Goal: Information Seeking & Learning: Check status

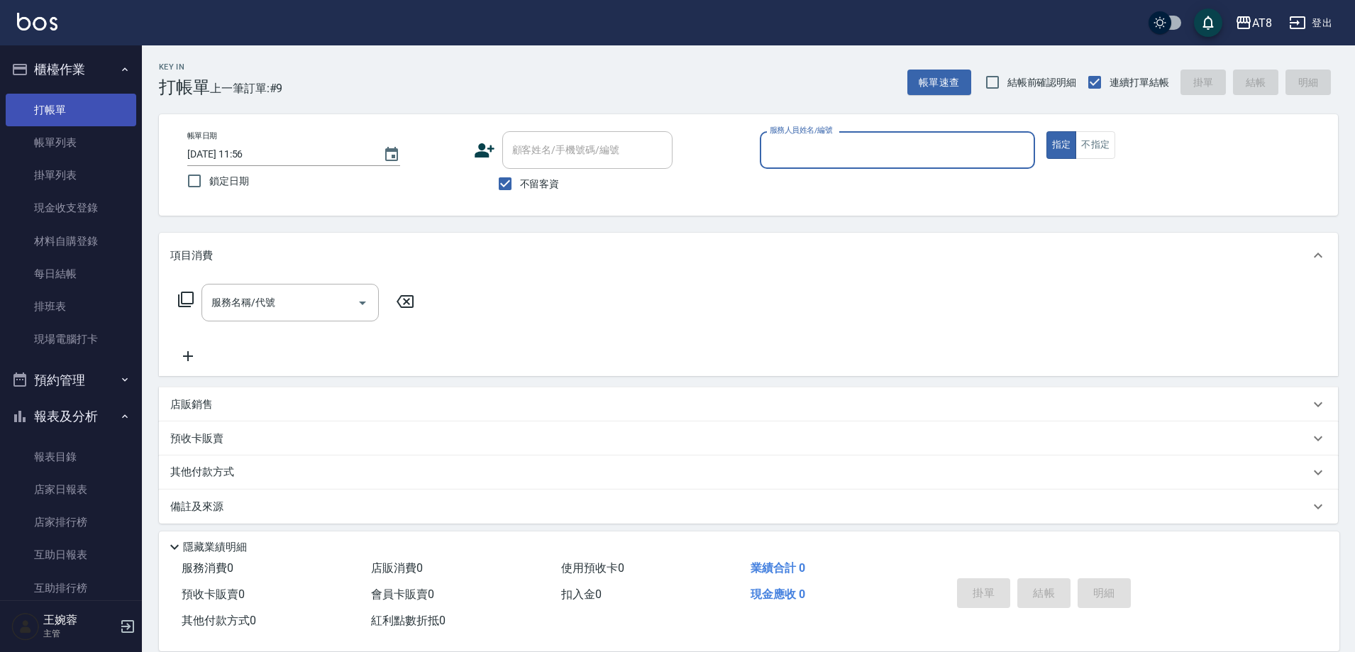
click at [93, 110] on link "打帳單" at bounding box center [71, 110] width 131 height 33
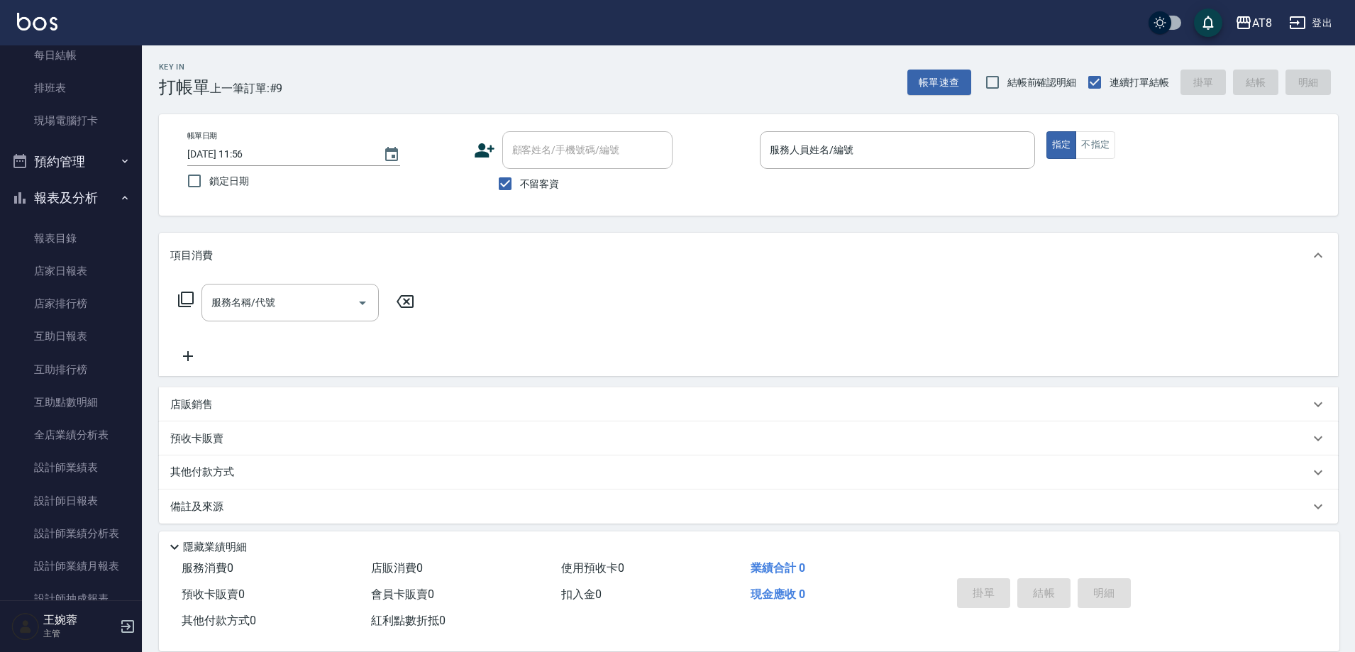
scroll to position [321, 0]
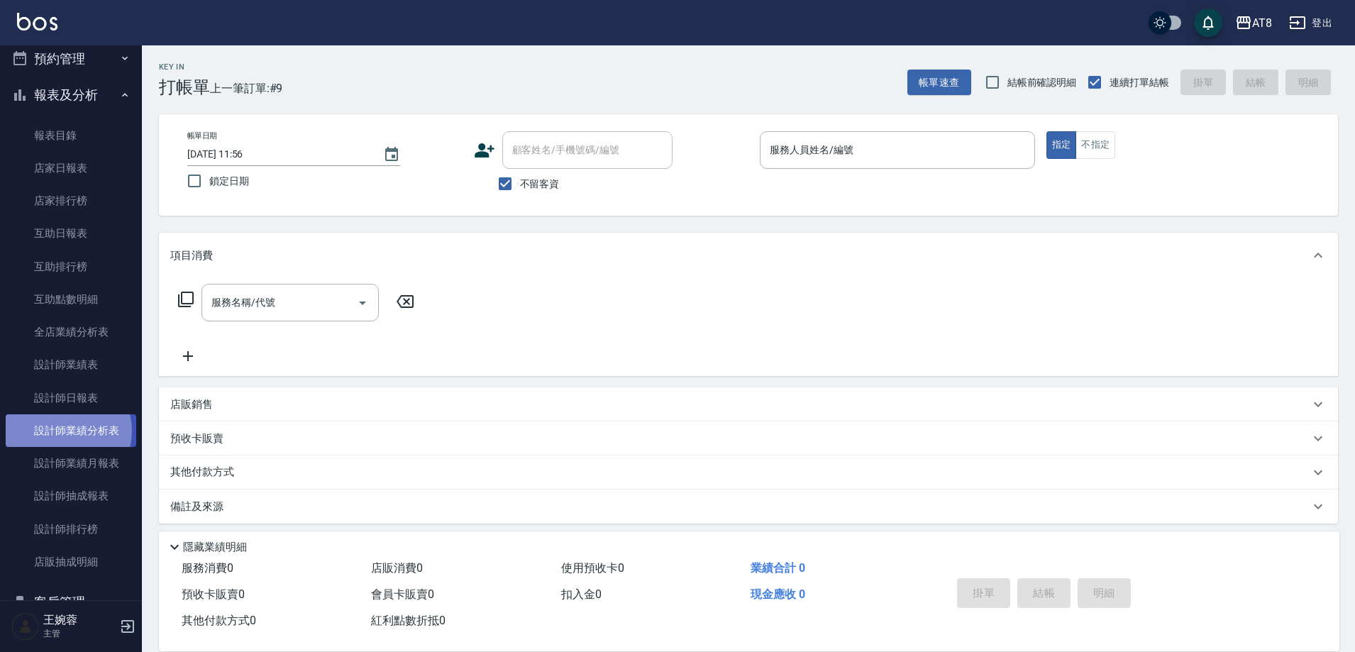
click at [67, 431] on link "設計師業績分析表" at bounding box center [71, 430] width 131 height 33
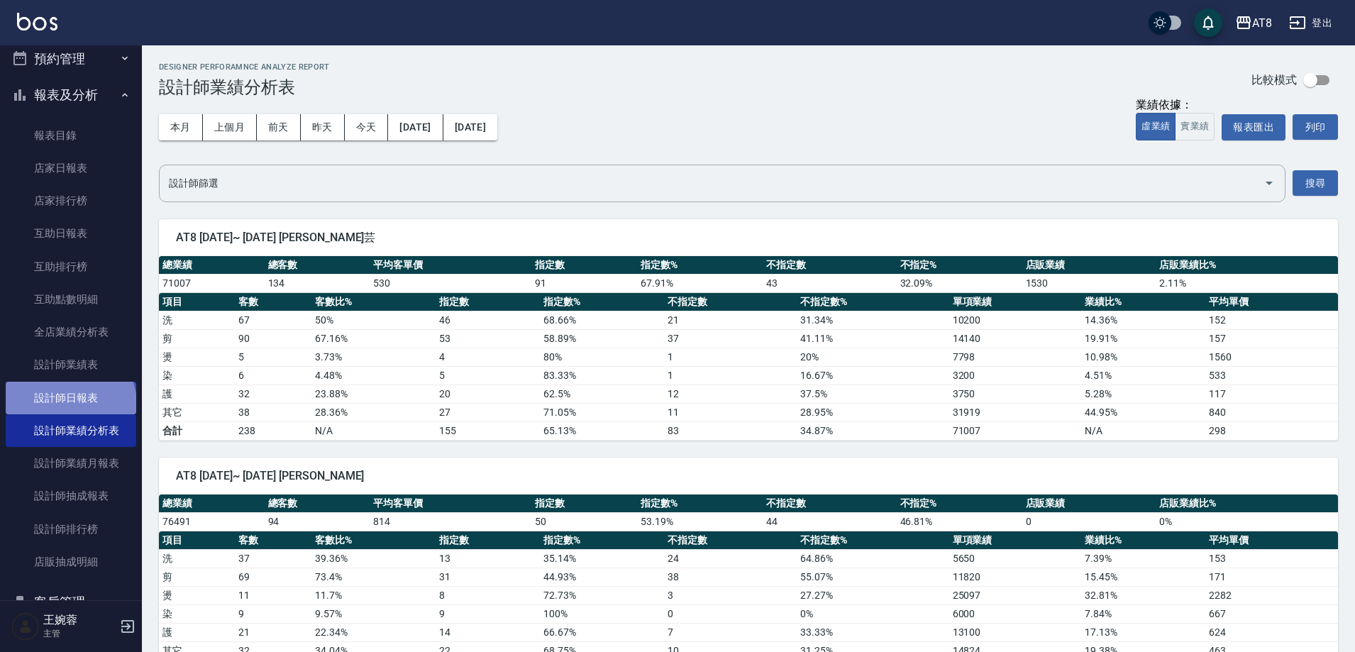
click at [69, 404] on link "設計師日報表" at bounding box center [71, 398] width 131 height 33
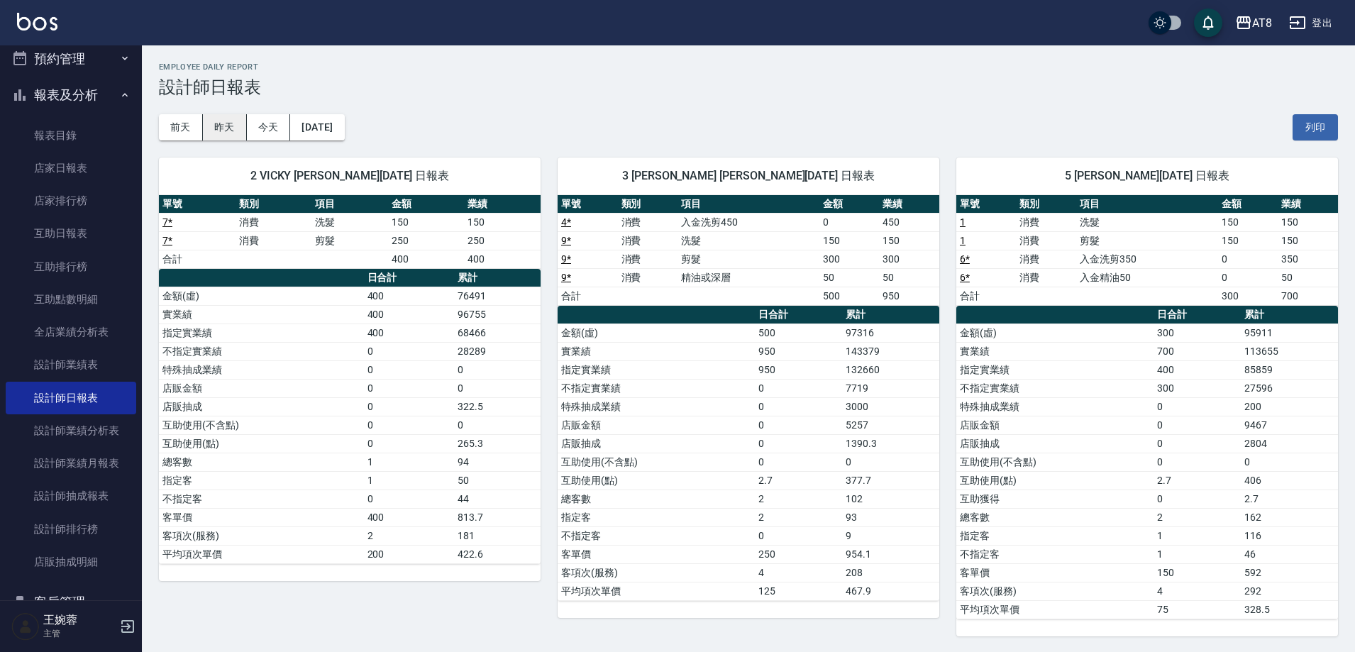
click at [221, 125] on button "昨天" at bounding box center [225, 127] width 44 height 26
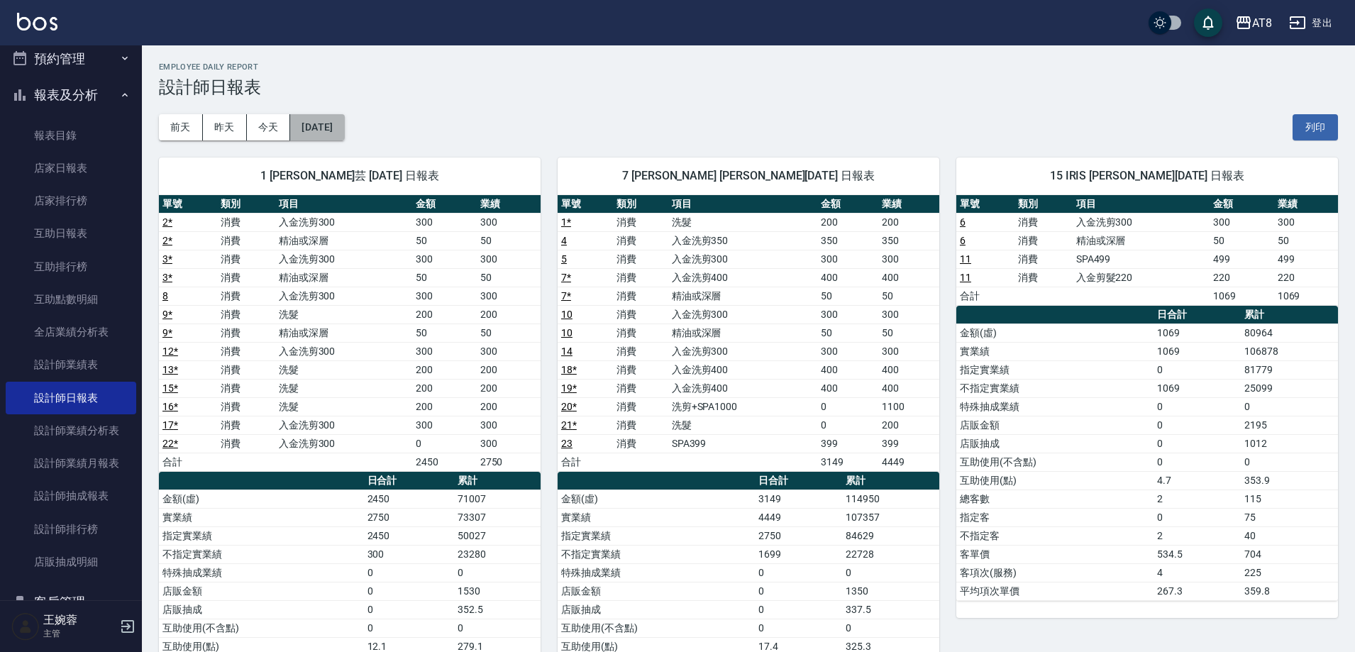
click at [326, 125] on button "[DATE]" at bounding box center [317, 127] width 54 height 26
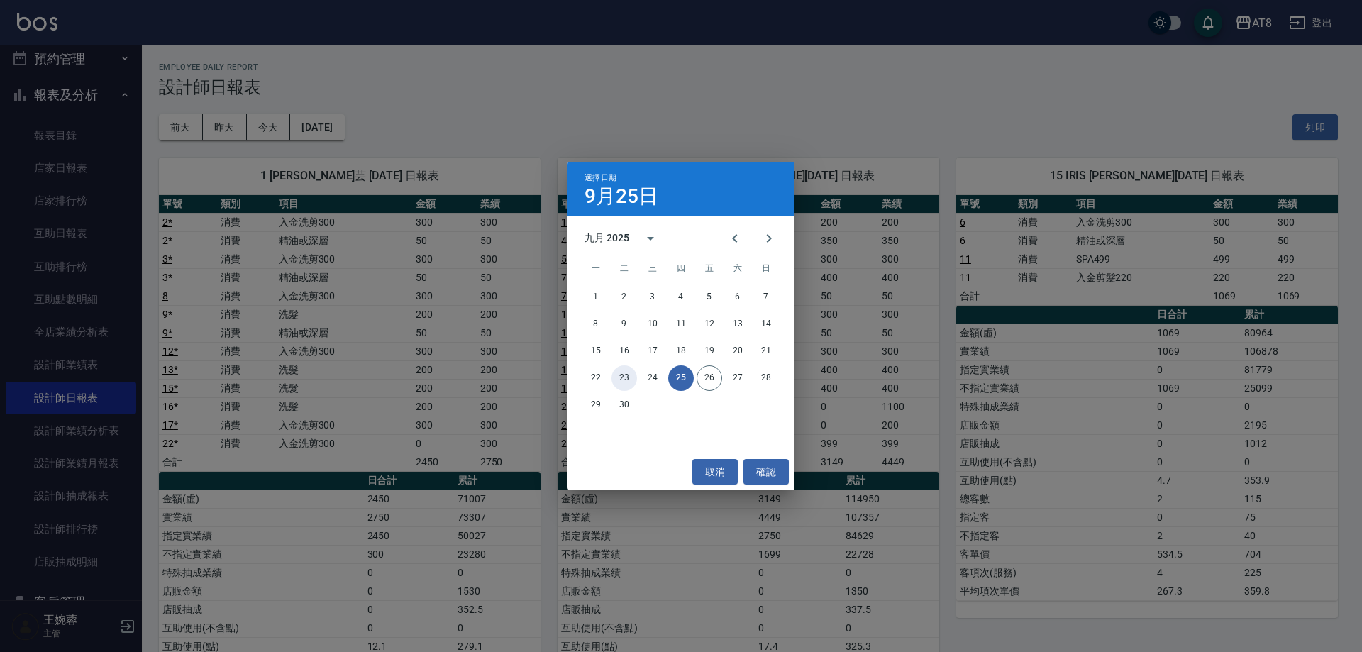
click at [628, 376] on button "23" at bounding box center [624, 378] width 26 height 26
